Goal: Task Accomplishment & Management: Complete application form

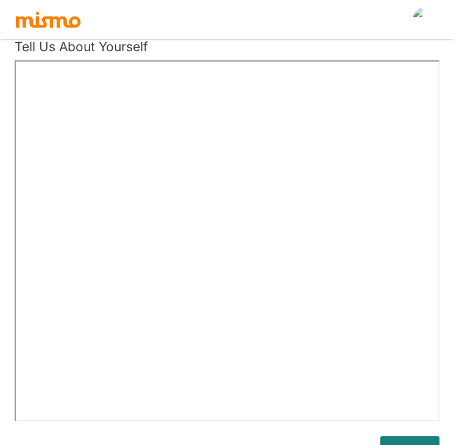
scroll to position [57, 0]
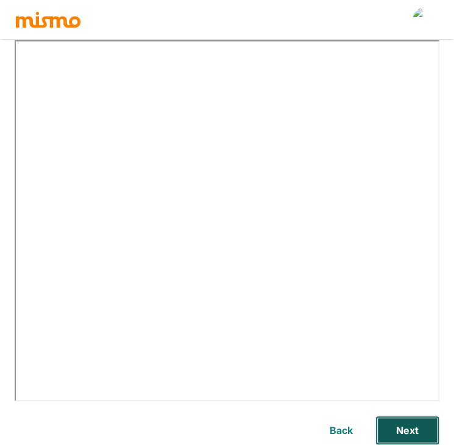
click at [407, 431] on button "Next" at bounding box center [407, 430] width 64 height 29
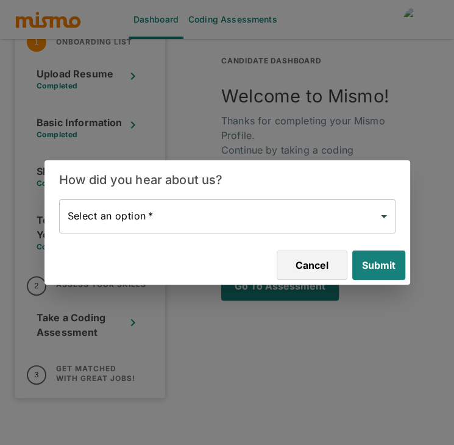
scroll to position [23, 0]
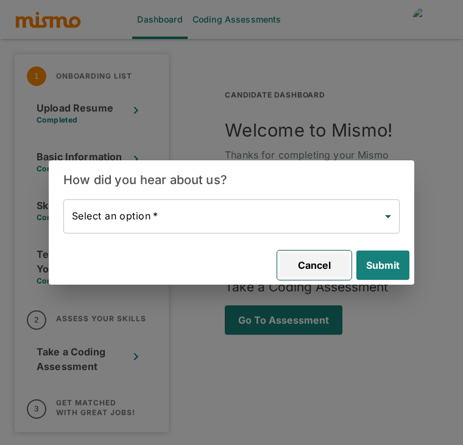
click at [315, 268] on button "Cancel" at bounding box center [314, 265] width 74 height 29
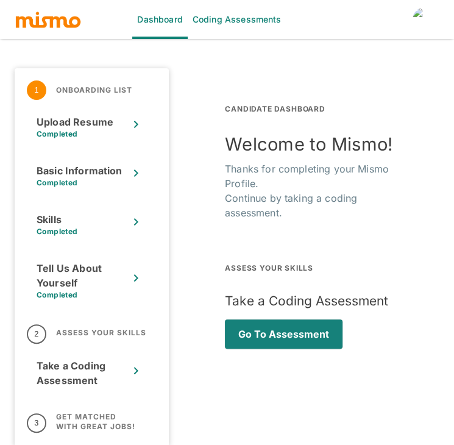
scroll to position [3, 0]
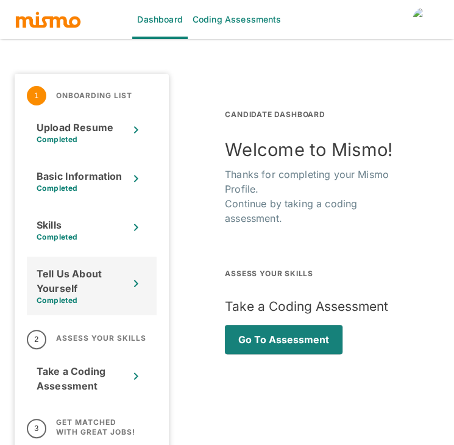
click at [76, 283] on div "Tell Us About Yourself" at bounding box center [83, 280] width 92 height 29
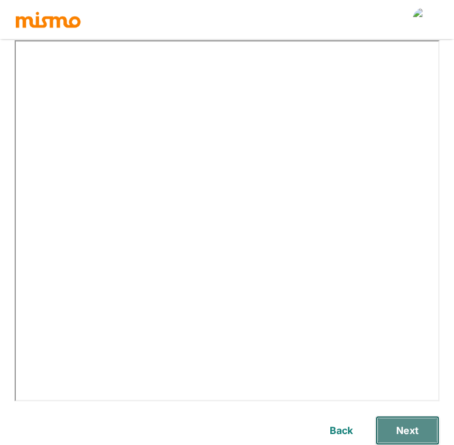
click at [402, 430] on button "Next" at bounding box center [407, 430] width 64 height 29
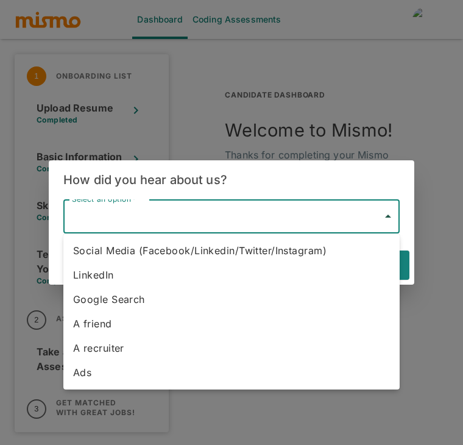
click at [224, 213] on body "Dashboard Coding Assessments 1 Onboarding List Upload Resume Completed Basic In…" at bounding box center [231, 214] width 463 height 474
click at [126, 271] on li "LinkedIn" at bounding box center [231, 275] width 336 height 24
type input "Linkedin"
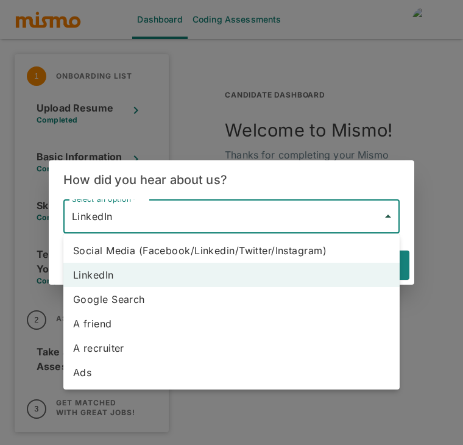
click at [246, 227] on body "Dashboard Coding Assessments 1 Onboarding List Upload Resume Completed Basic In…" at bounding box center [231, 214] width 463 height 474
click at [153, 273] on li "LinkedIn" at bounding box center [231, 275] width 336 height 24
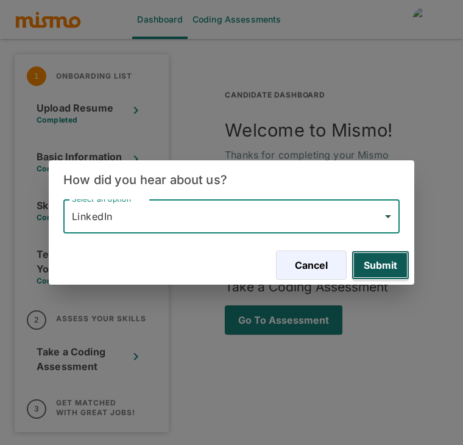
click at [380, 260] on button "Submit" at bounding box center [381, 265] width 58 height 29
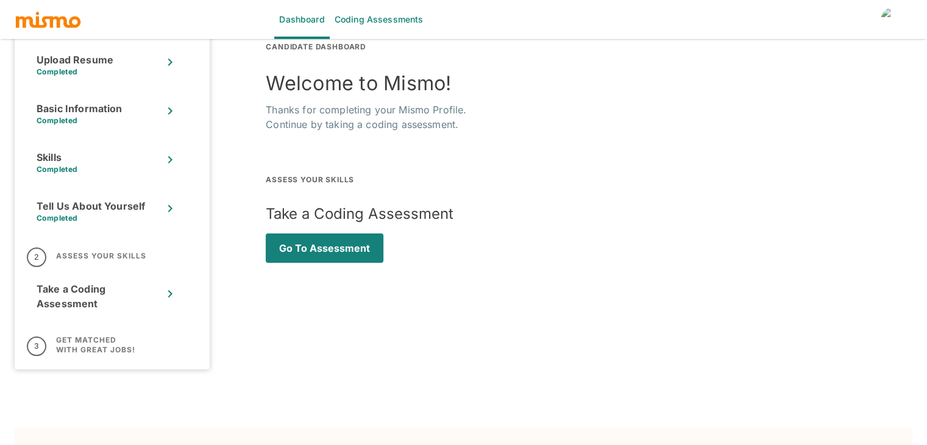
scroll to position [0, 0]
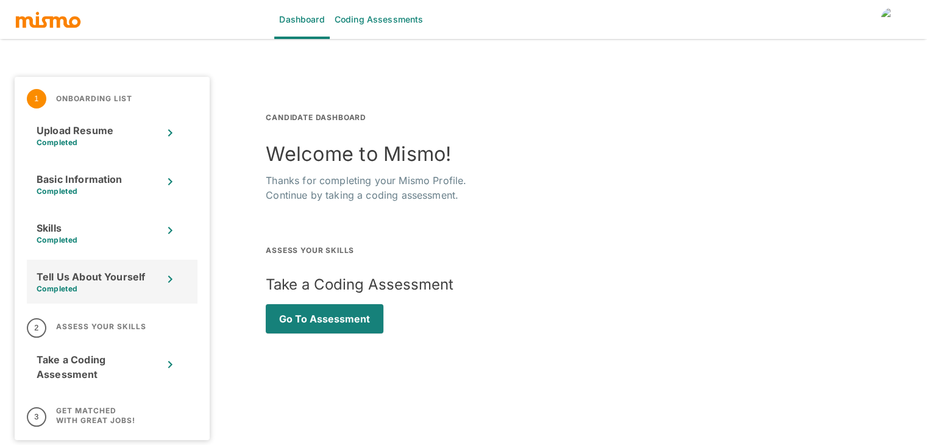
click at [60, 271] on div "Tell Us About Yourself" at bounding box center [100, 276] width 126 height 15
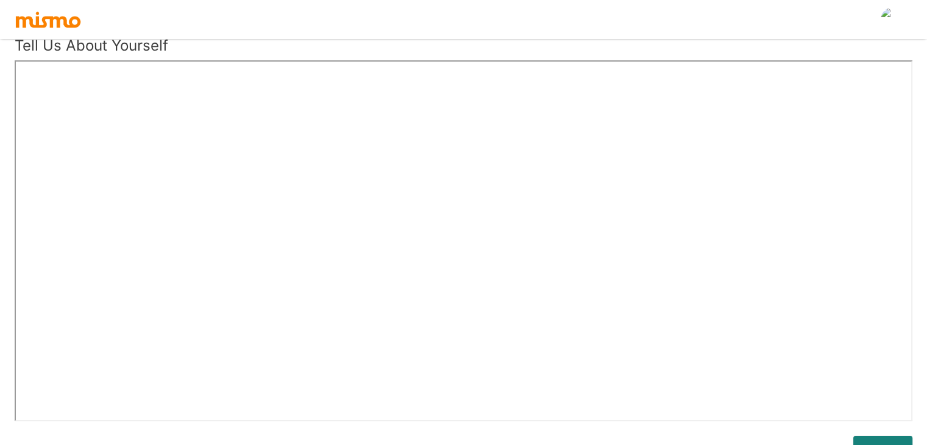
scroll to position [115, 0]
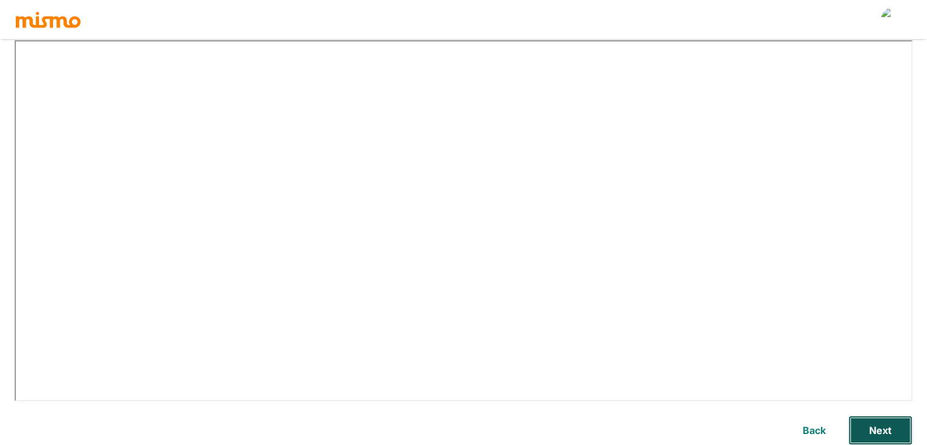
click at [867, 424] on button "Next" at bounding box center [880, 430] width 64 height 29
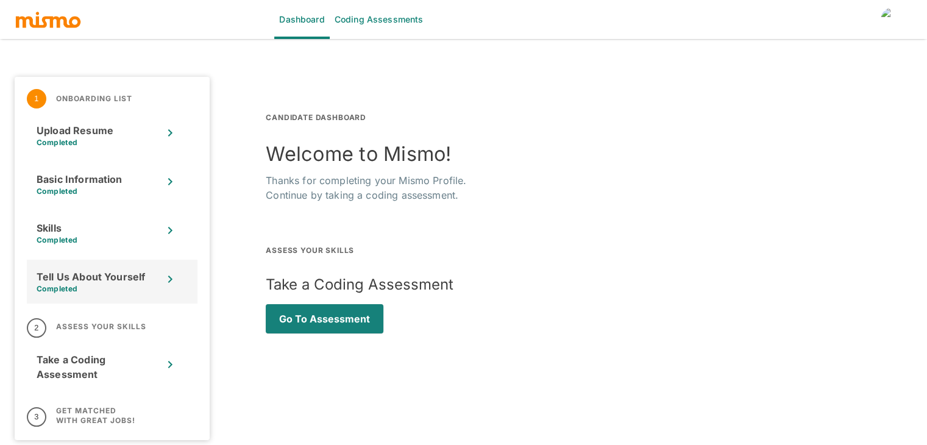
click at [84, 294] on div "Tell Us About Yourself Completed" at bounding box center [112, 282] width 171 height 44
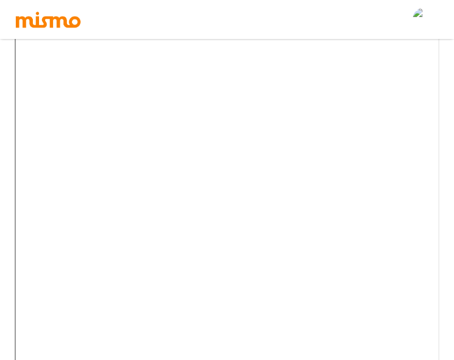
scroll to position [141, 0]
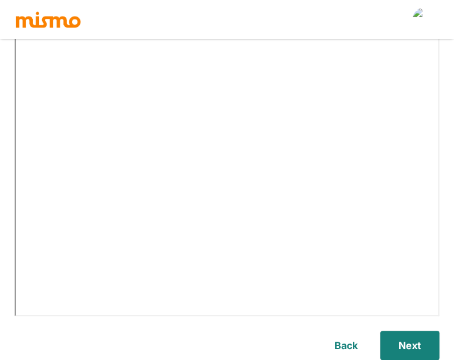
click at [345, 342] on button "Back" at bounding box center [346, 345] width 39 height 29
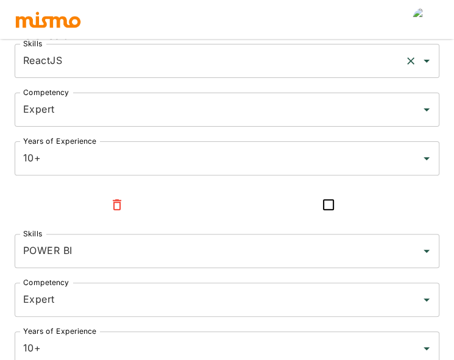
type input "ReactJS"
type input "Expert"
type input "10+"
type input "POWER BI"
type input "Expert"
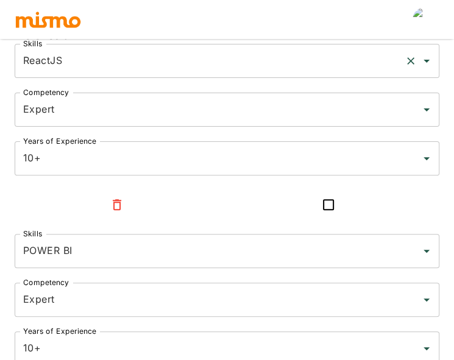
type input "10+"
type input "ERP"
type input "Expert"
type input "10+"
type input "HTML5"
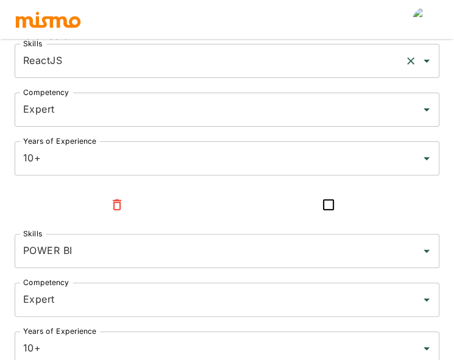
type input "Expert"
type input "10+"
type input "HTML"
type input "Expert"
type input "10+"
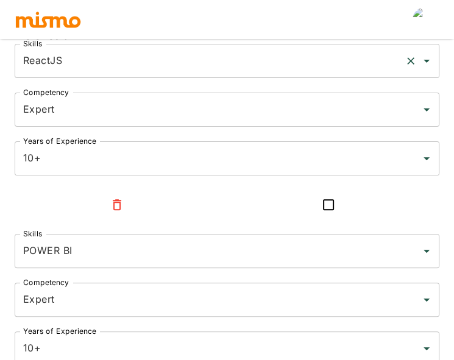
type input "CSS"
type input "Expert"
type input "10+"
type input "SQL"
type input "Expert"
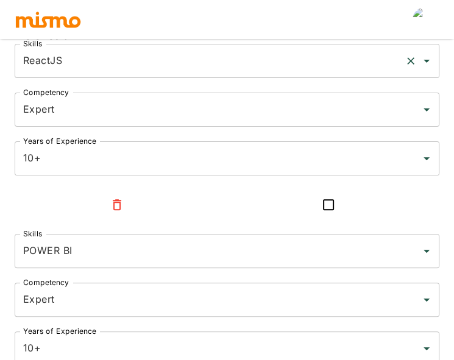
type input "10+"
type input "PostgreSQL"
type input "Expert"
type input "10+"
type input "PL/SQL"
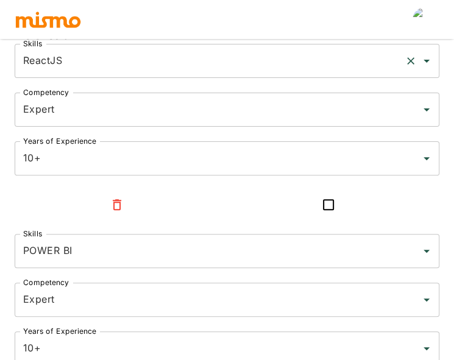
type input "Expert"
type input "10+"
type input "MySQL"
type input "Expert"
type input "10+"
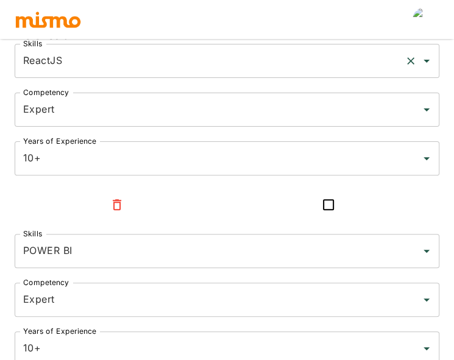
type input "Microsoft SQL Server"
type input "Expert"
type input "10+"
type input "Symfony"
type input "Expert"
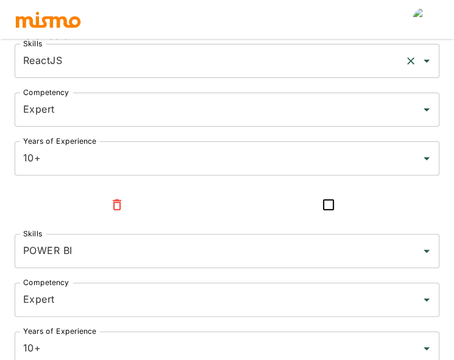
type input "10+"
type input "React"
type input "Expert"
type input "10+"
type input "REST"
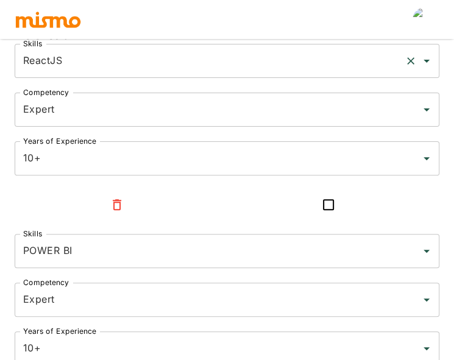
type input "Expert"
type input "10+"
type input "GitHub"
type input "Expert"
type input "10+"
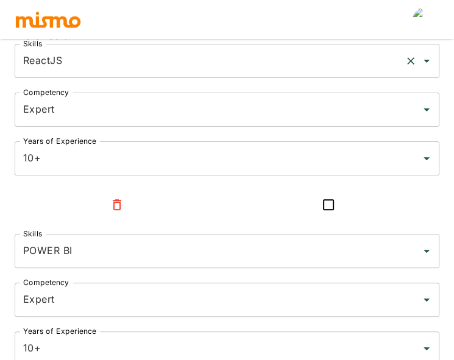
type input "PHP"
type input "Expert"
type input "10+"
type input "jQuery"
type input "Expert"
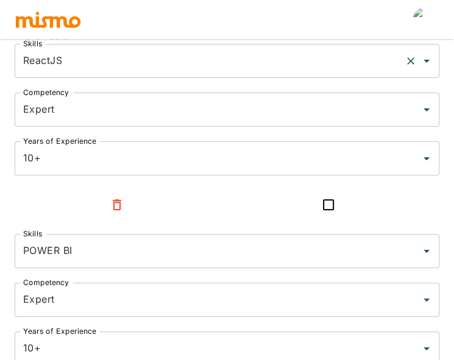
type input "10+"
type input "JavaScript"
type input "Expert"
type input "10+"
type input "Git"
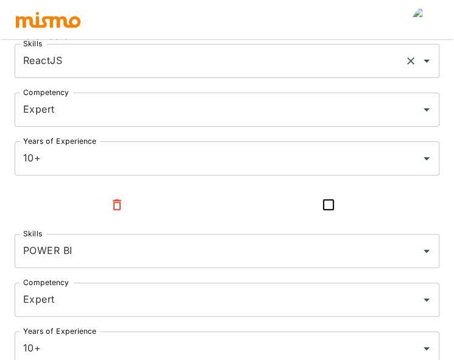
type input "Expert"
type input "10+"
type input "CakePHP"
type input "Expert"
type input "10+"
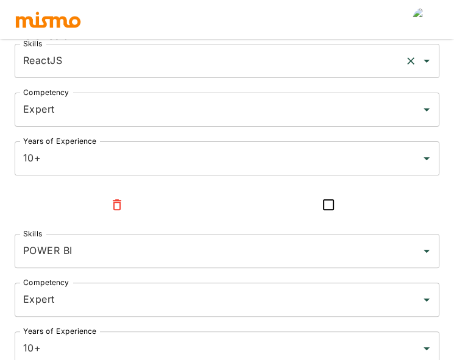
type input "JSON"
type input "Expert"
type input "6"
type input "Bootstrap"
type input "Expert"
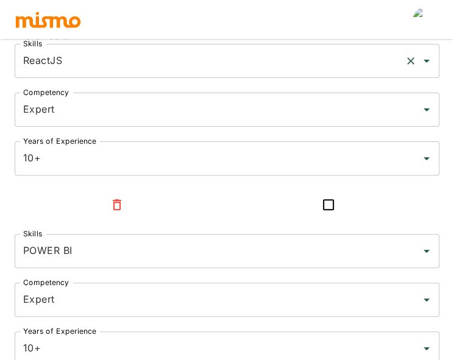
type input "5"
type input "MICROSERVICE"
type input "Intermediate"
type input "5"
type input "Agile Methodologies"
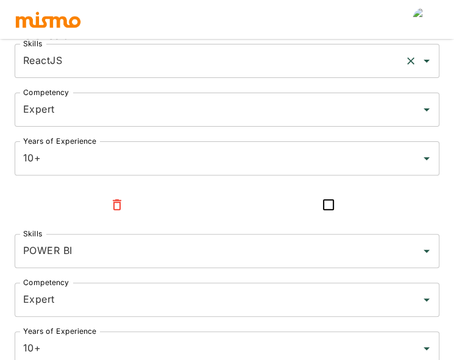
type input "Intermediate"
type input "5"
type input "JIRA"
type input "Intermediate"
type input "5"
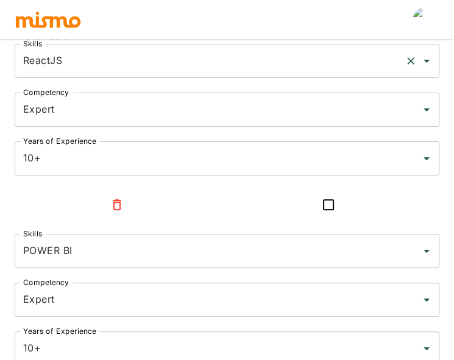
type input "API"
type input "Intermediate"
type input "5"
type input "Python"
type input "Intermediate"
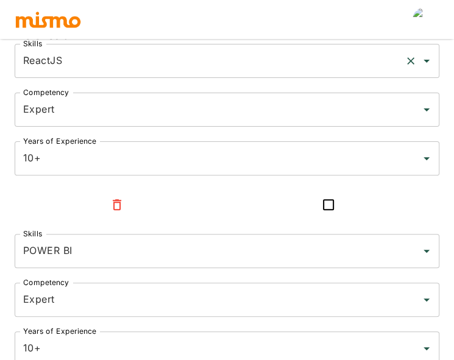
type input "4"
type input "Node.js"
type input "Expert"
type input "4"
type input "SOAP UI"
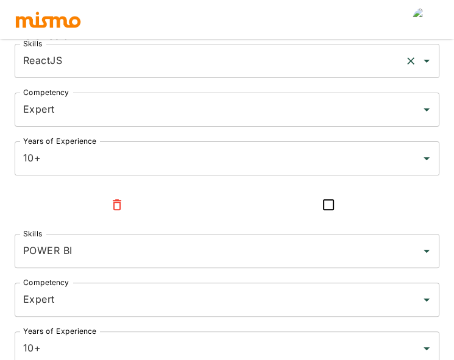
type input "Intermediate"
type input "4"
type input "Pandas"
type input "Intermediate"
type input "3"
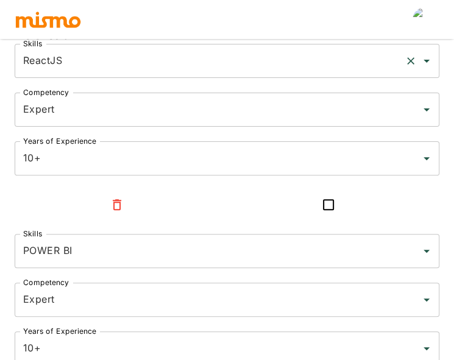
type input "[MEDICAL_DATA]"
type input "Intermediate"
type input "2"
type input "AWS Lambda"
type input "Beginner"
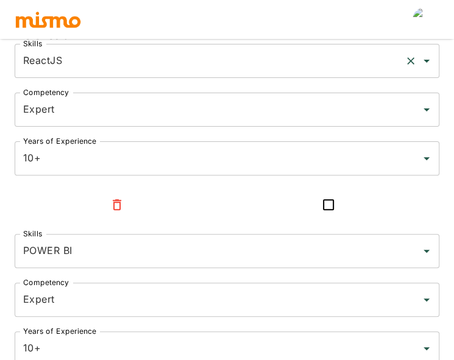
type input "2"
type input "MongoDB"
type input "Beginner"
type input "1"
type input "Agile"
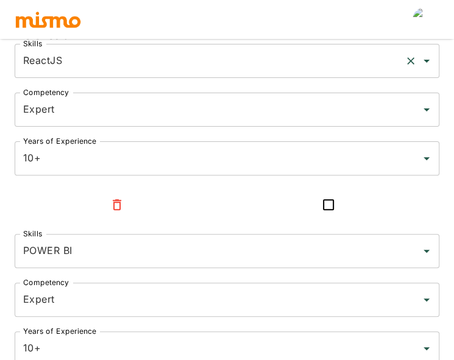
type input "Beginner"
type input "1"
type input "RabbitMQ"
type input "Beginner"
type input "1"
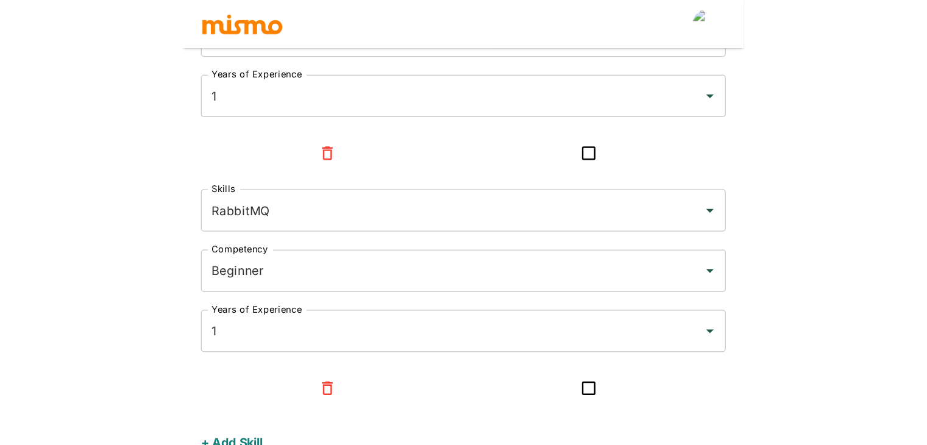
scroll to position [1565, 0]
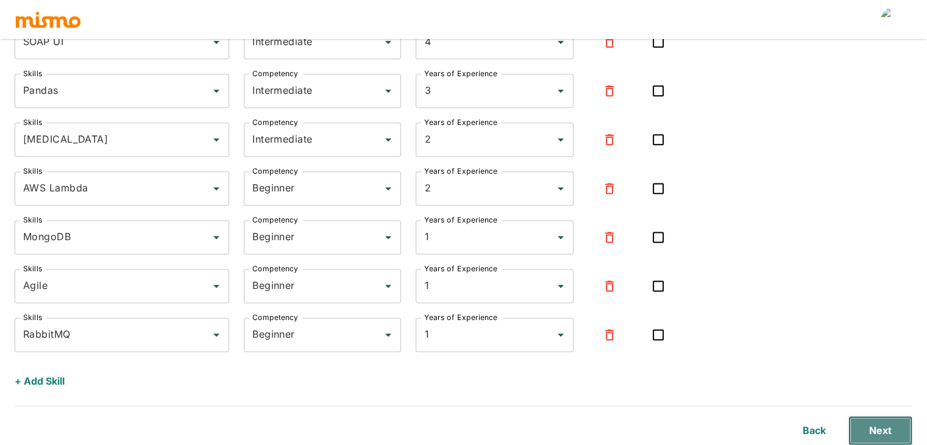
click at [873, 432] on button "Next" at bounding box center [880, 430] width 64 height 29
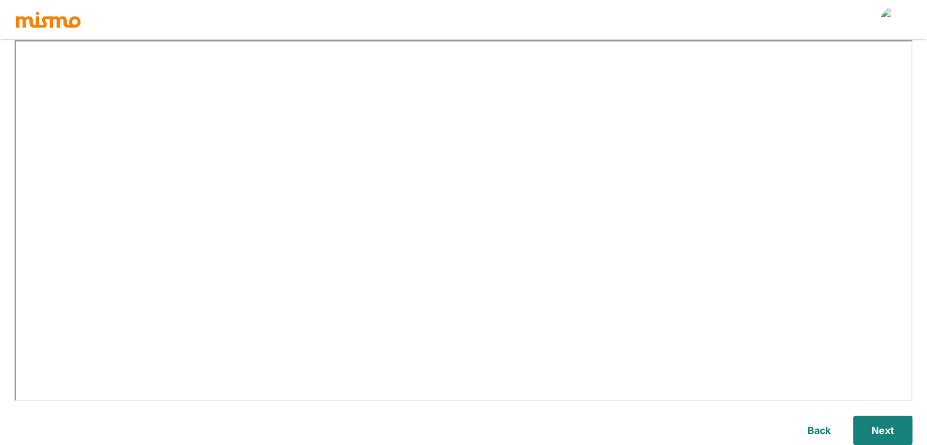
scroll to position [115, 0]
click at [887, 427] on button "Next" at bounding box center [880, 430] width 64 height 29
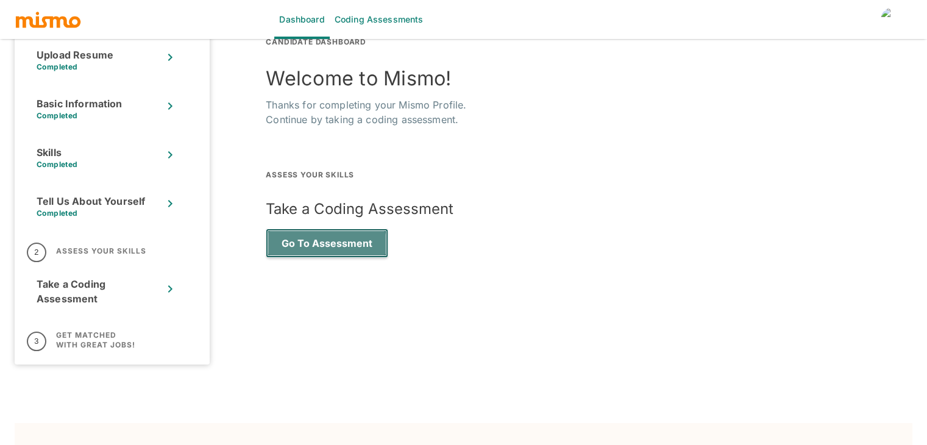
click at [304, 246] on button "Go to Assessment" at bounding box center [327, 243] width 123 height 29
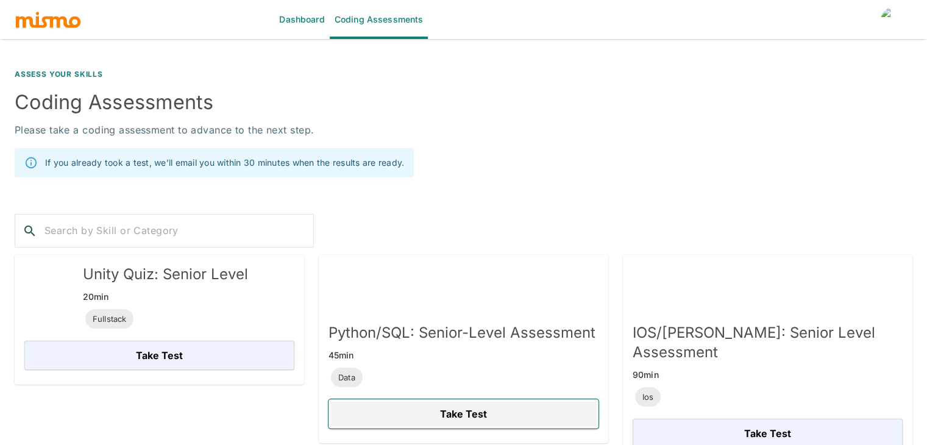
click at [435, 410] on button "Take Test" at bounding box center [464, 413] width 270 height 29
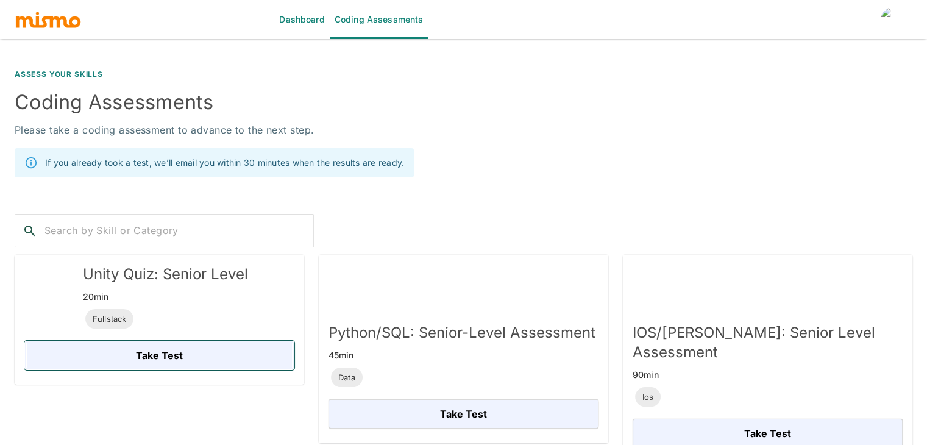
drag, startPoint x: 181, startPoint y: 357, endPoint x: 568, endPoint y: 191, distance: 421.3
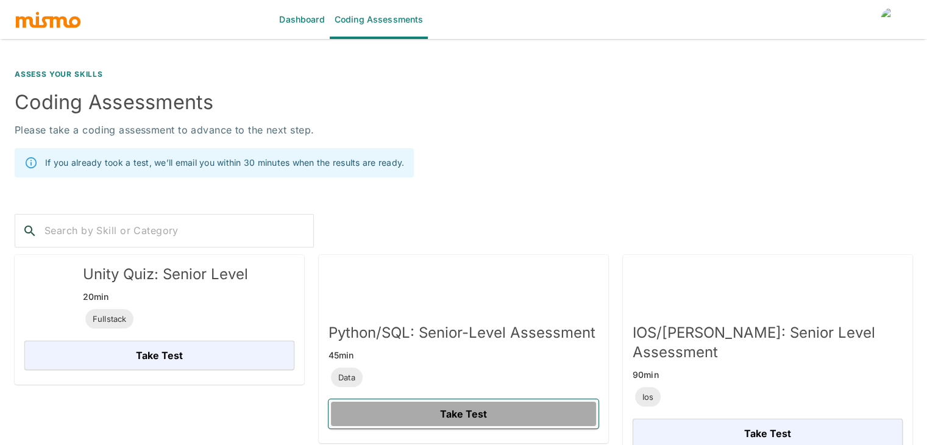
click at [475, 413] on button "Take Test" at bounding box center [464, 413] width 270 height 29
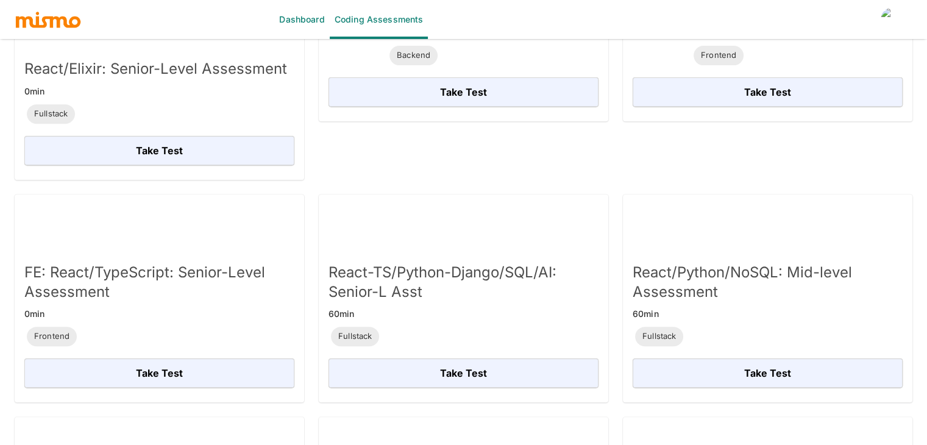
scroll to position [488, 0]
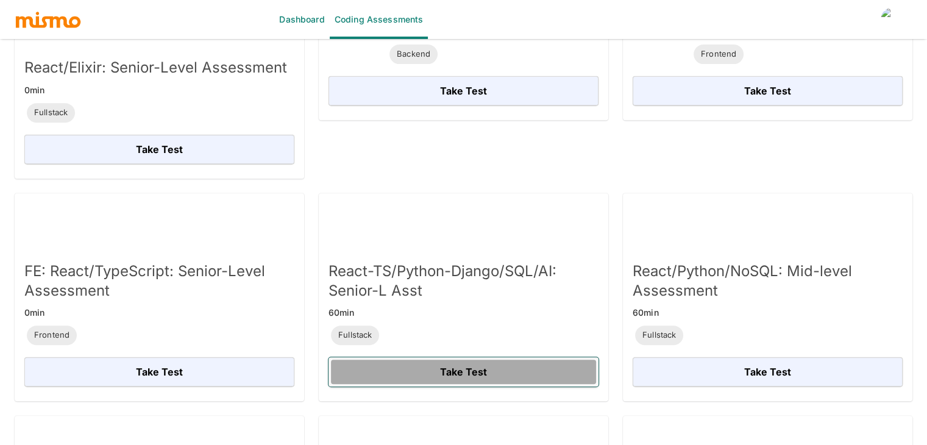
click at [461, 357] on button "Take Test" at bounding box center [464, 371] width 270 height 29
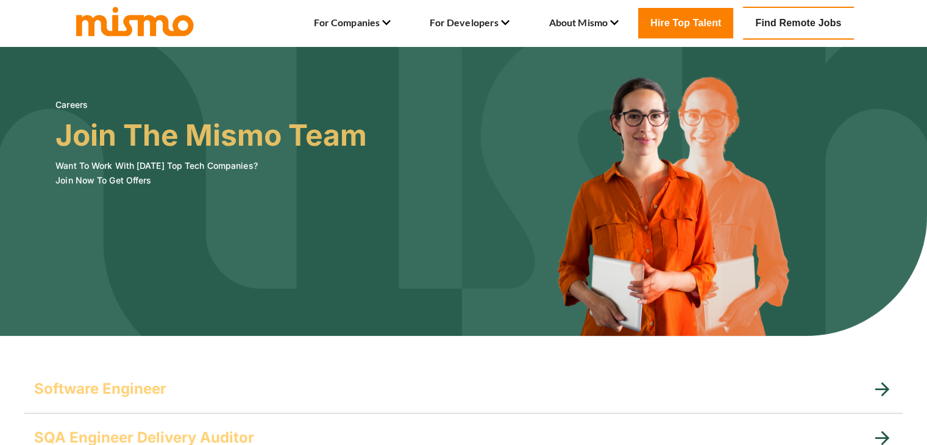
click at [797, 22] on link "Find Remote Jobs" at bounding box center [798, 23] width 110 height 33
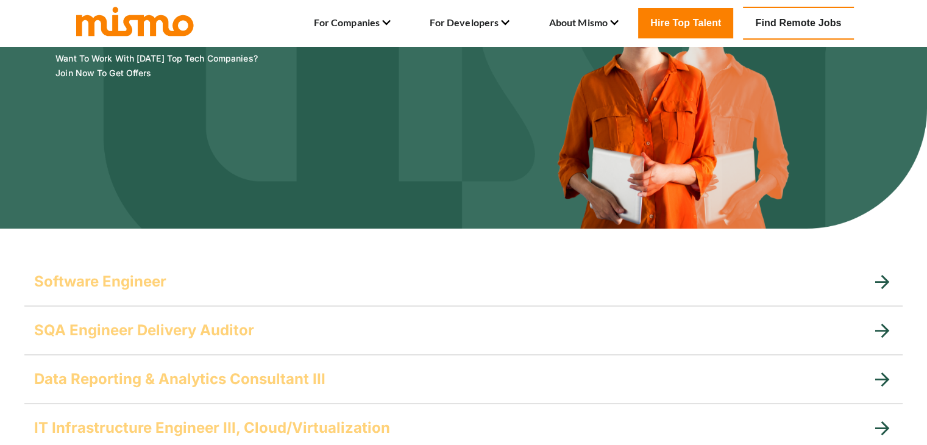
scroll to position [122, 0]
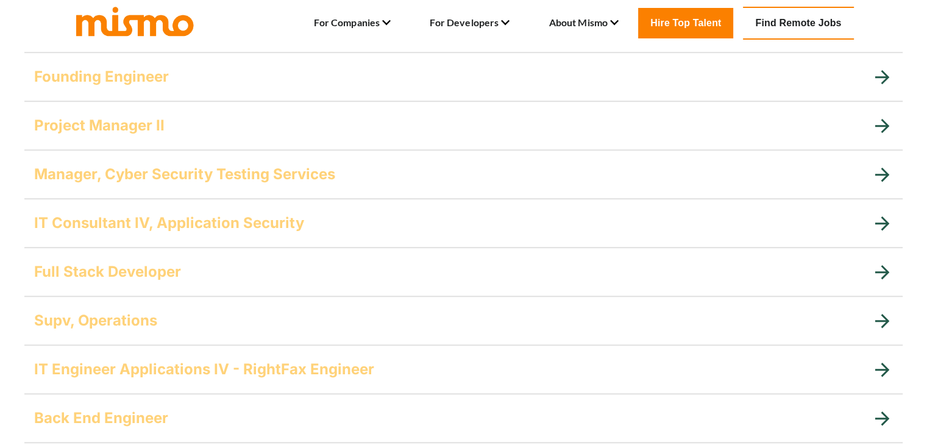
scroll to position [975, 0]
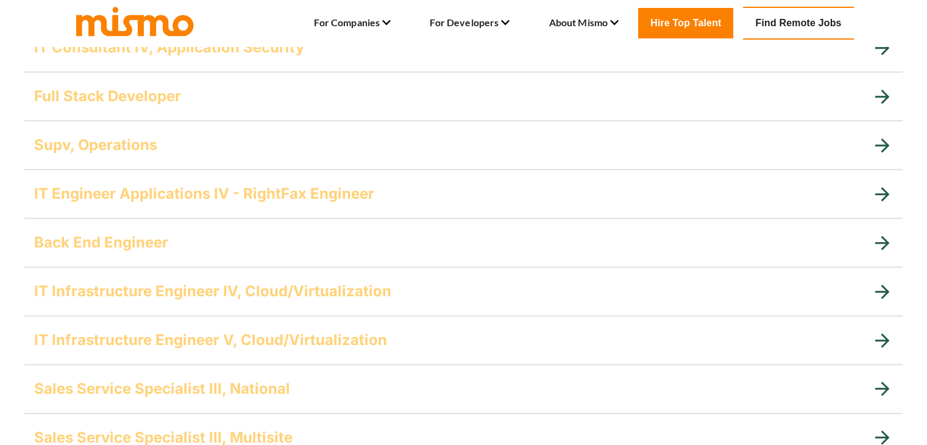
click at [148, 241] on h5 "Back End Engineer" at bounding box center [101, 243] width 134 height 20
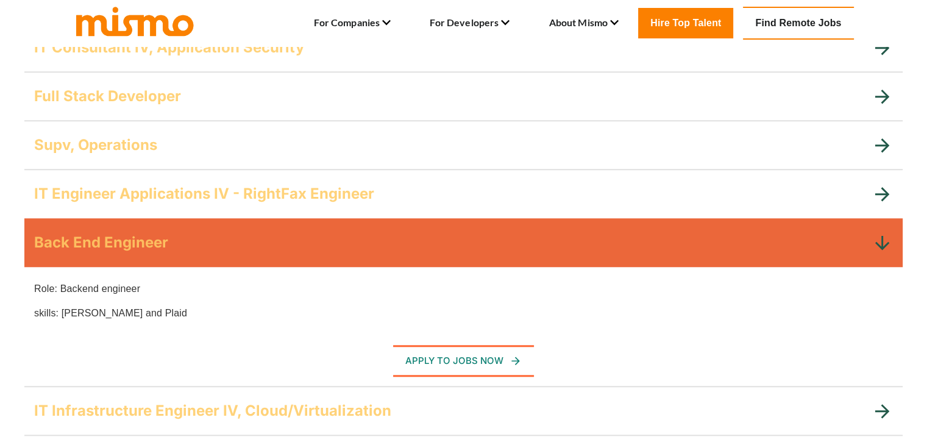
click at [148, 241] on h5 "Back End Engineer" at bounding box center [101, 243] width 134 height 20
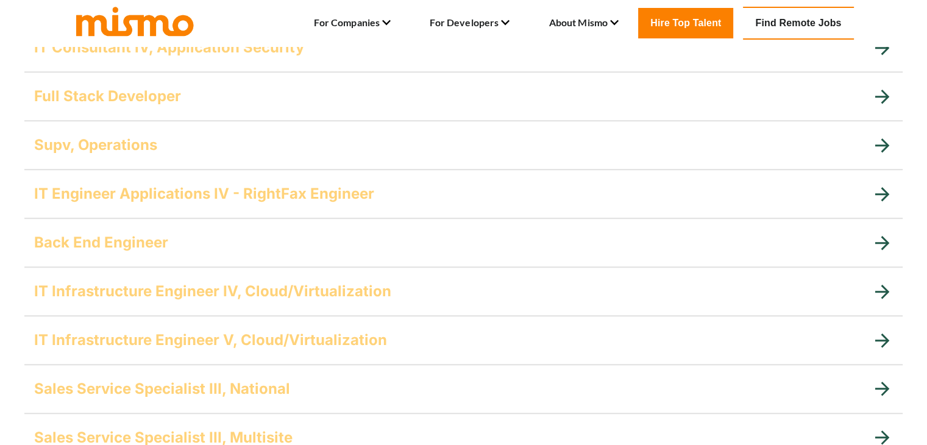
click at [165, 104] on h5 "Full Stack Developer" at bounding box center [107, 97] width 147 height 20
